Goal: Navigation & Orientation: Find specific page/section

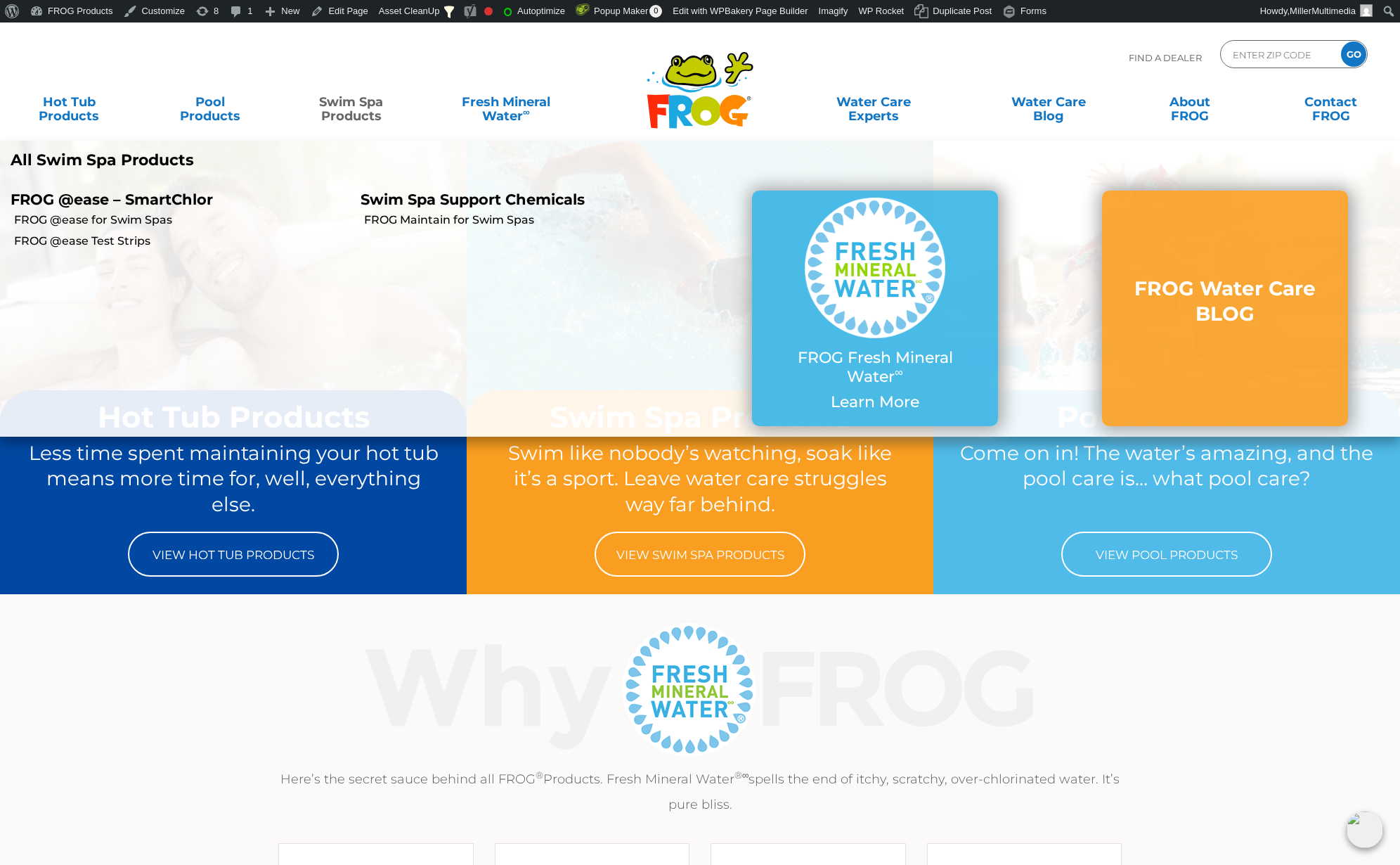
click at [446, 196] on p "Swim Spa Support Chemicals" at bounding box center [524, 200] width 329 height 18
click at [437, 223] on link "FROG Maintain for Swim Spas" at bounding box center [532, 220] width 336 height 16
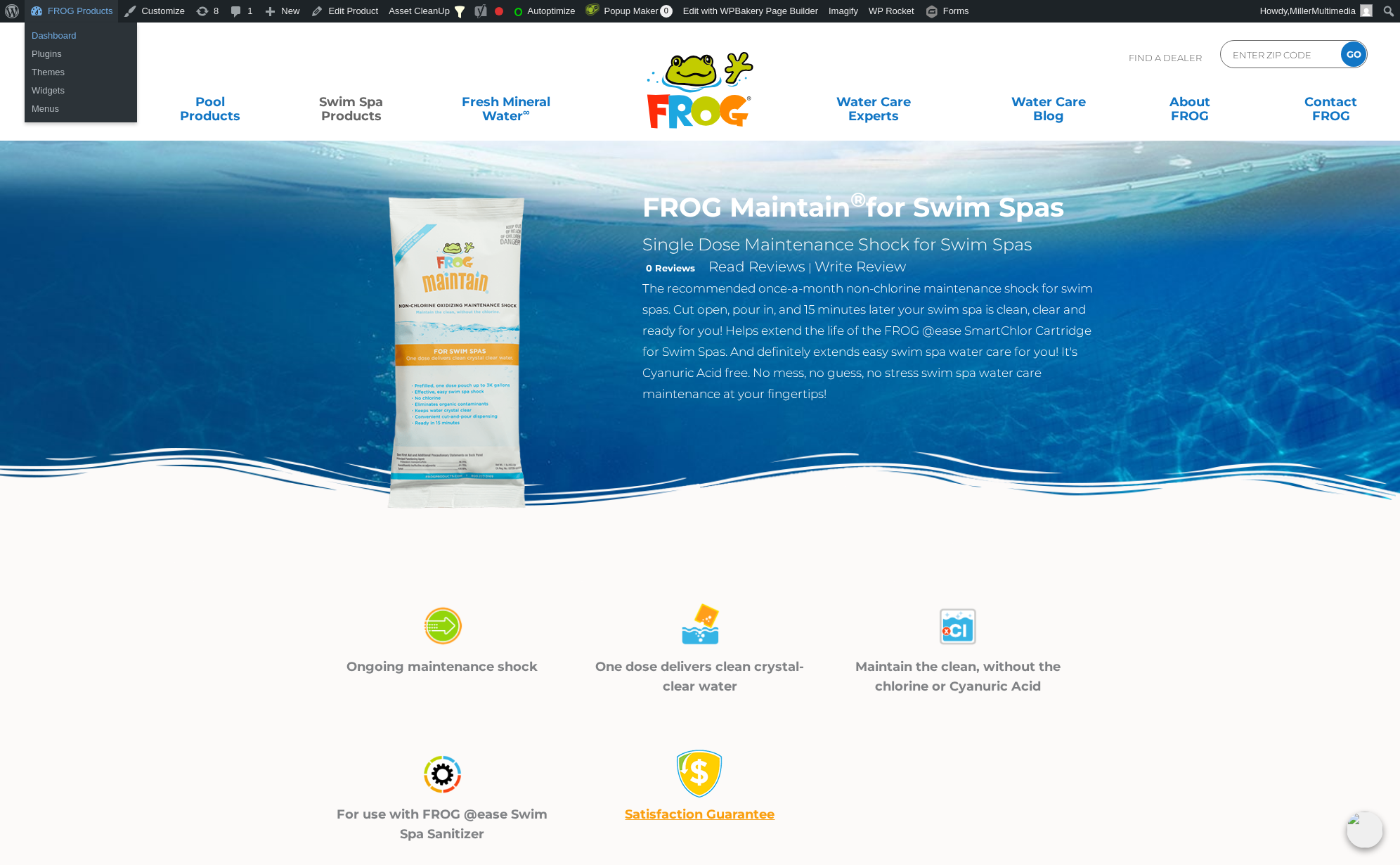
click at [64, 35] on link "Dashboard" at bounding box center [81, 36] width 112 height 18
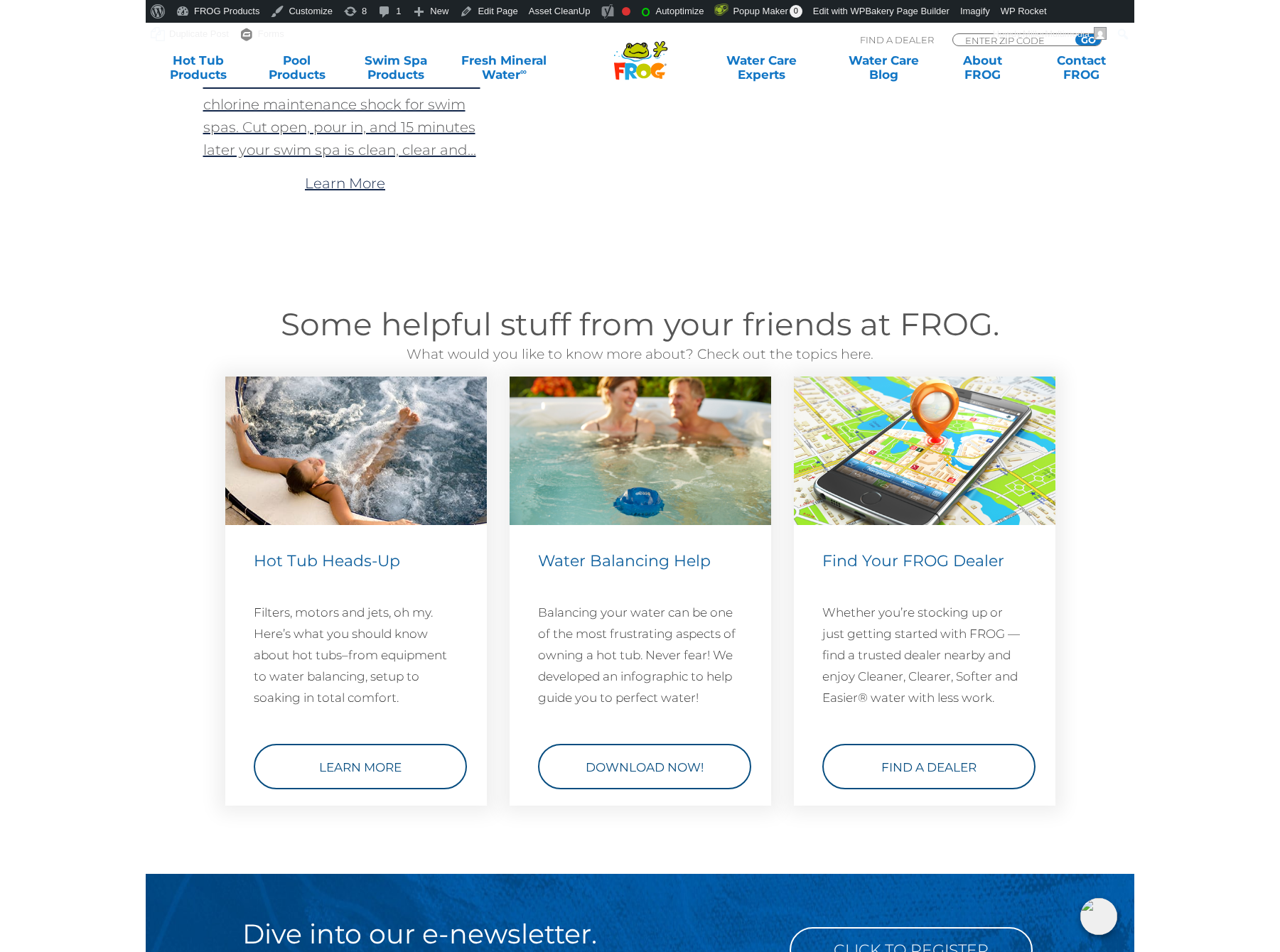
scroll to position [25, 0]
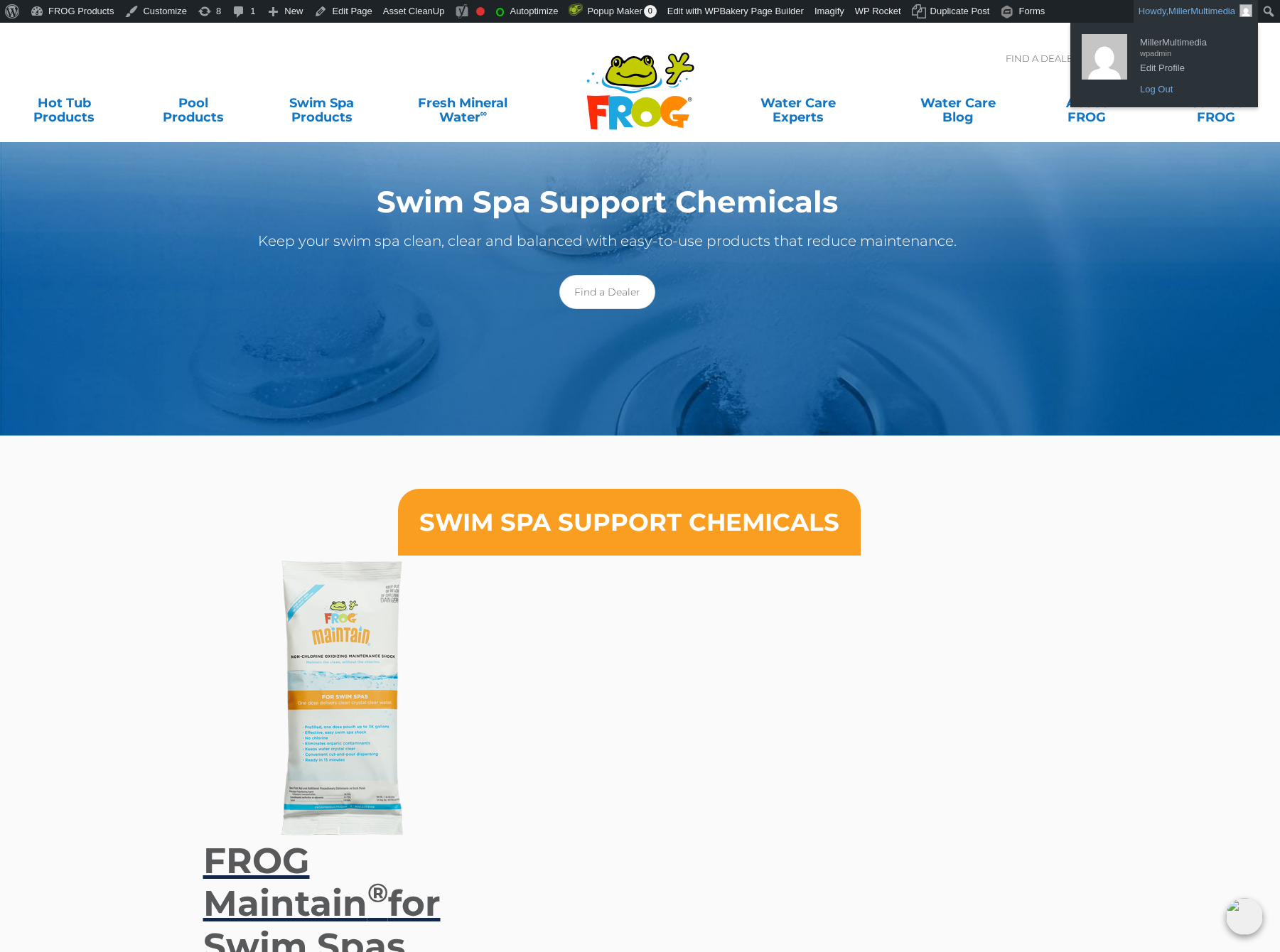
click at [988, 90] on link "Log Out" at bounding box center [1190, 89] width 114 height 19
